Goal: Task Accomplishment & Management: Manage account settings

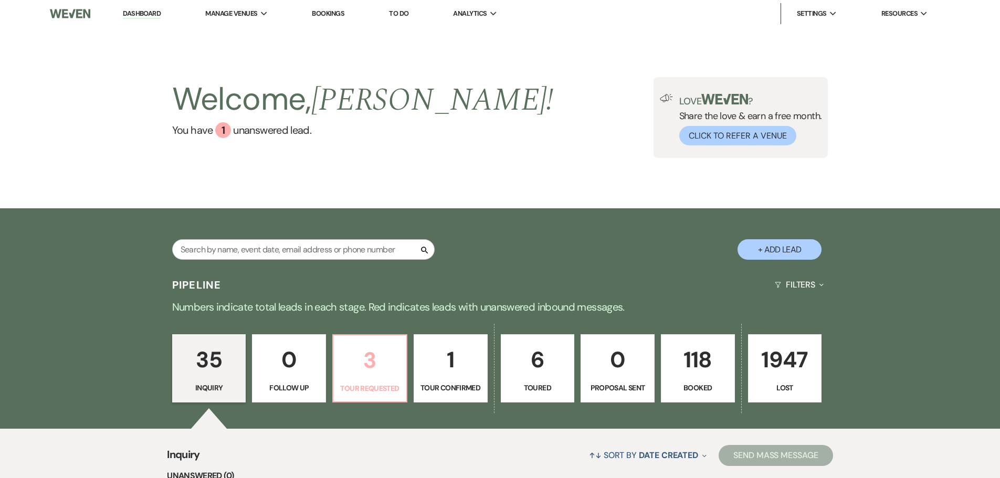
click at [364, 373] on p "3" at bounding box center [369, 360] width 60 height 35
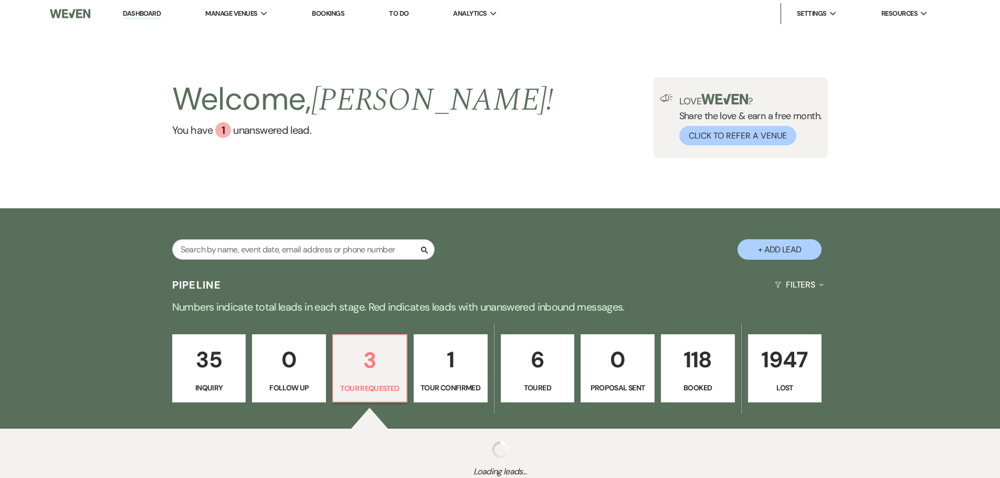
select select "2"
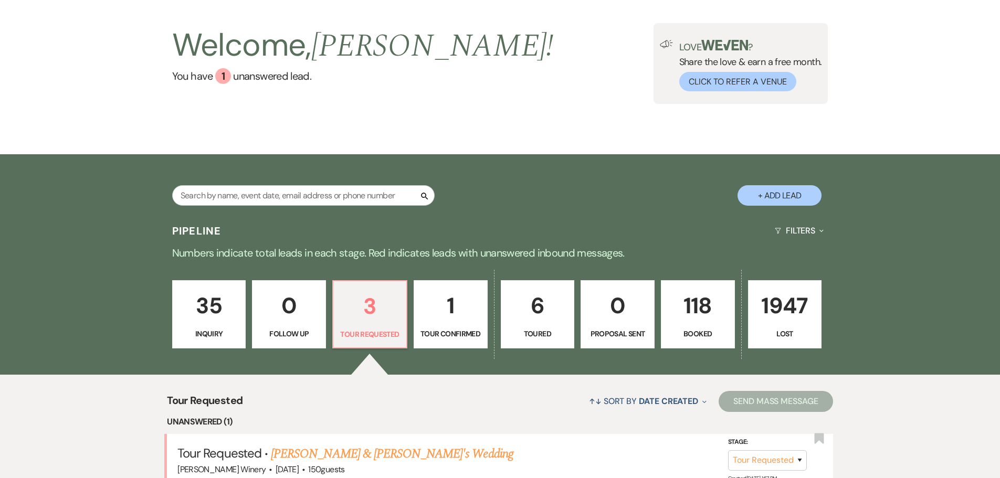
scroll to position [262, 0]
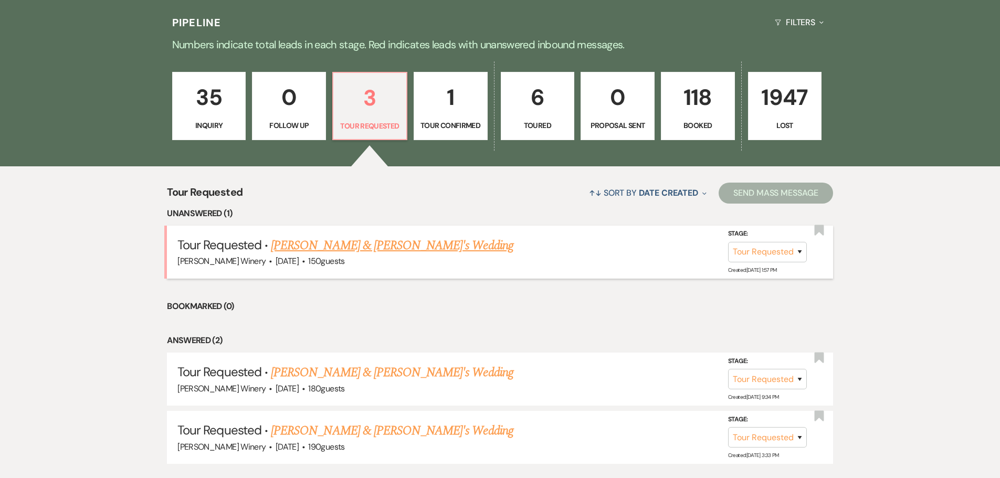
click at [358, 243] on link "[PERSON_NAME] & [PERSON_NAME]'s Wedding" at bounding box center [392, 245] width 242 height 19
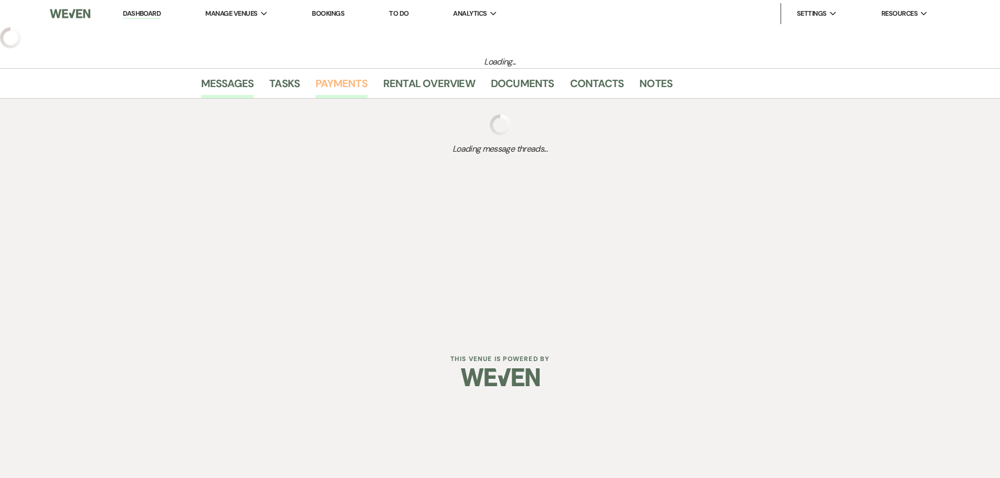
select select "2"
select select "5"
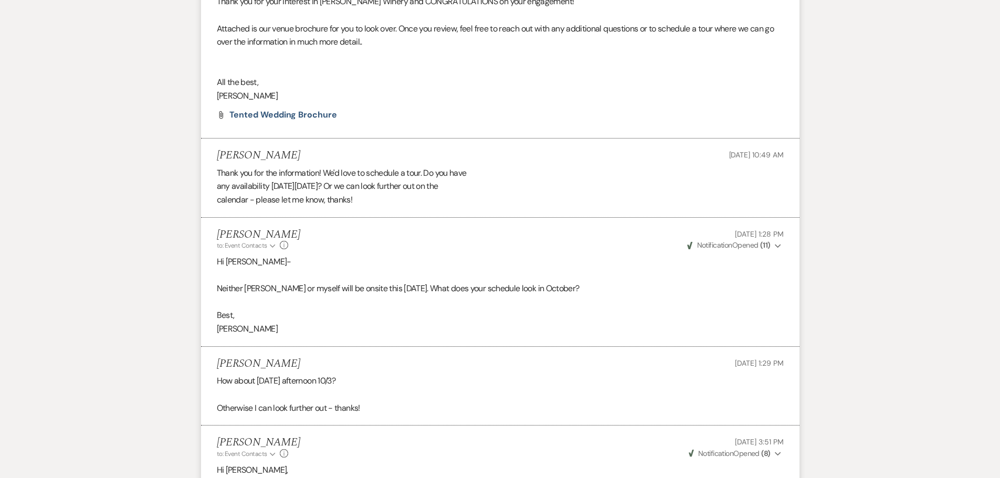
scroll to position [1050, 0]
